Goal: Information Seeking & Learning: Learn about a topic

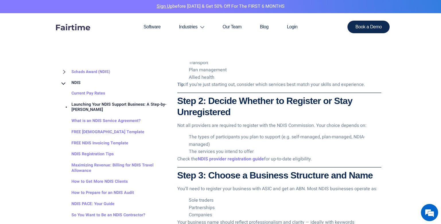
scroll to position [516, 0]
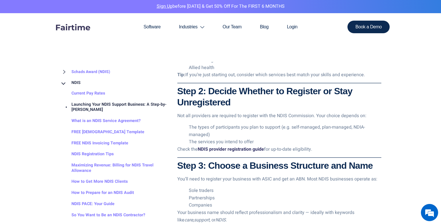
click at [223, 146] on link "NDIS provider registration guide" at bounding box center [231, 149] width 66 height 7
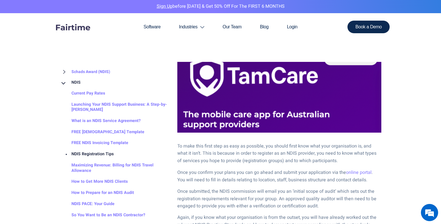
scroll to position [287, 0]
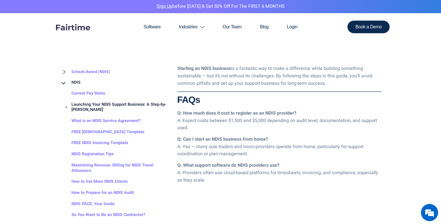
scroll to position [1003, 0]
